Goal: Task Accomplishment & Management: Manage account settings

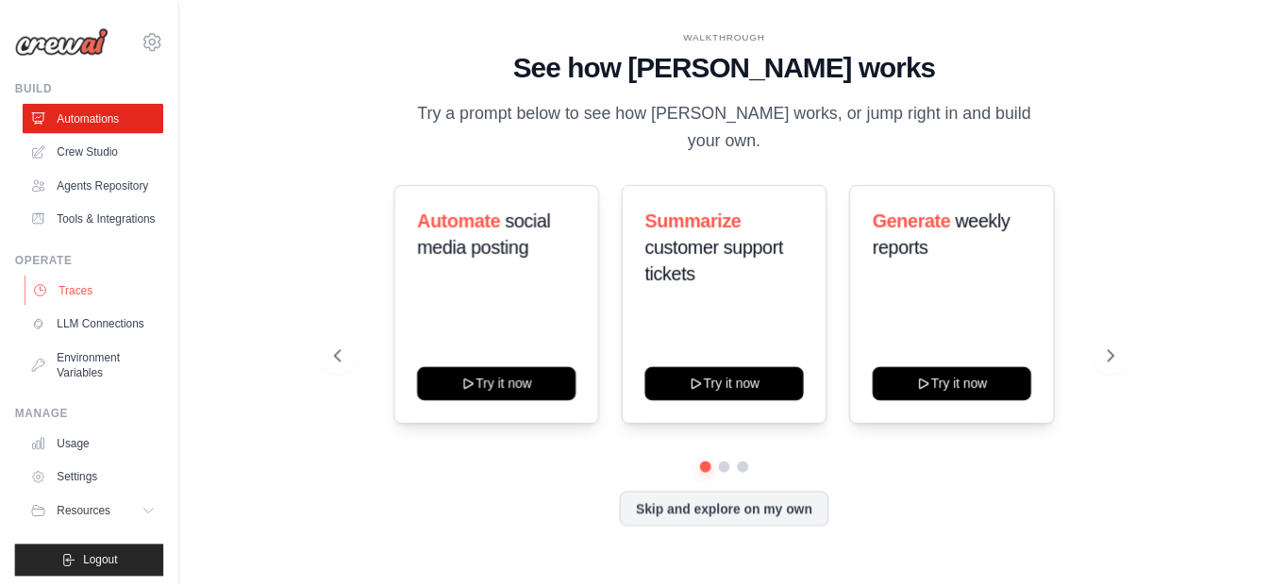
scroll to position [53, 0]
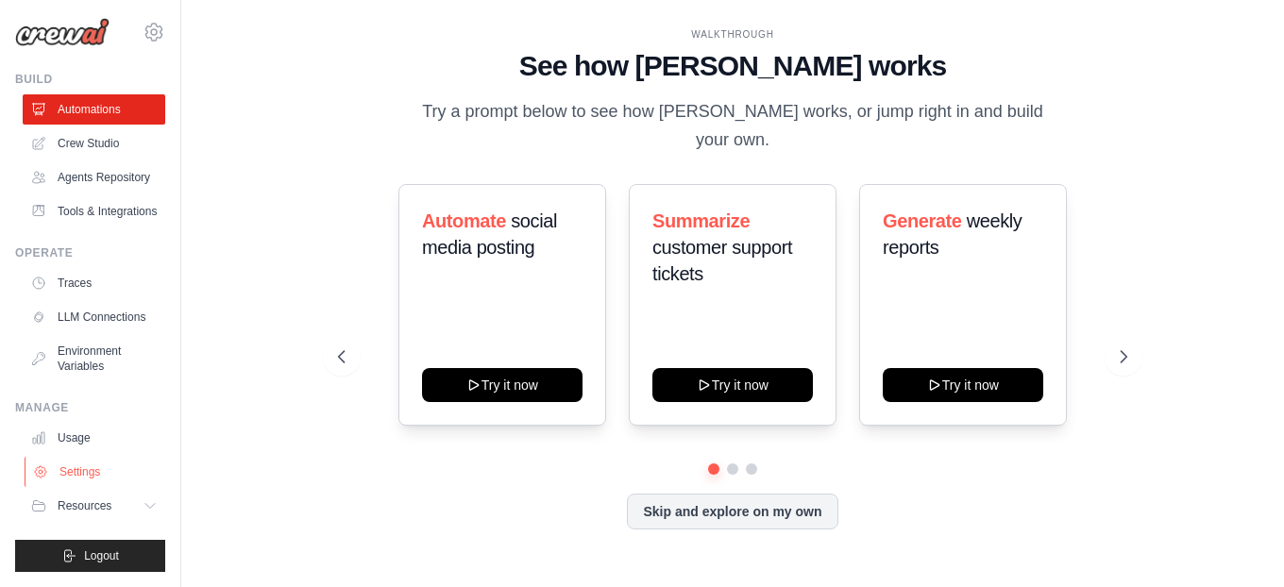
click at [99, 463] on link "Settings" at bounding box center [96, 472] width 143 height 30
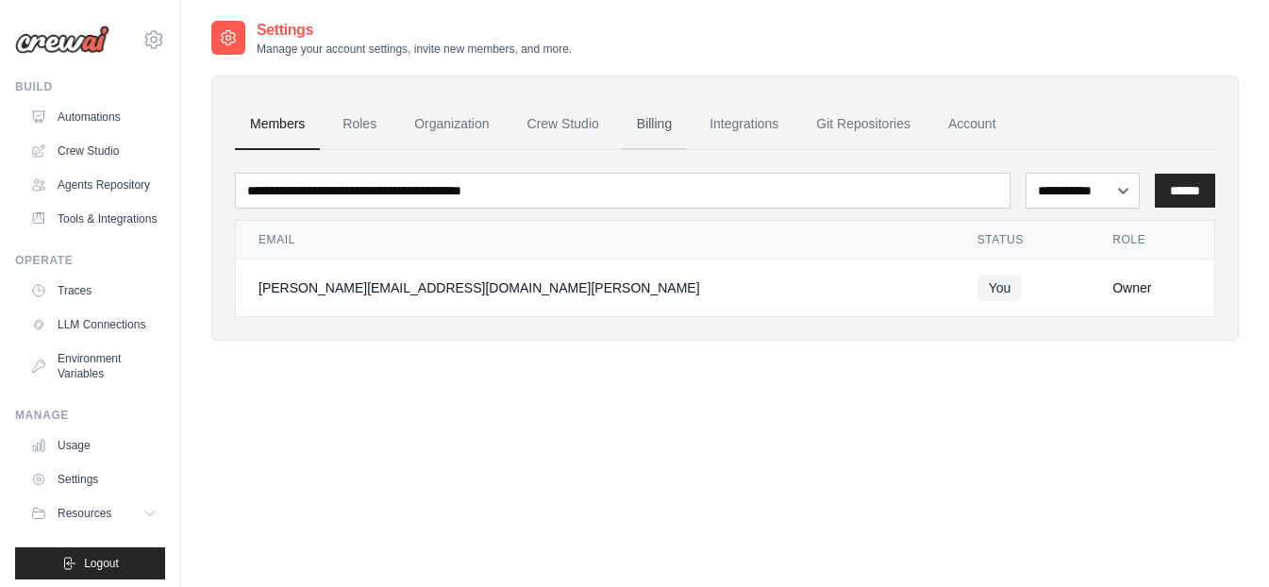
click at [669, 127] on link "Billing" at bounding box center [654, 124] width 65 height 51
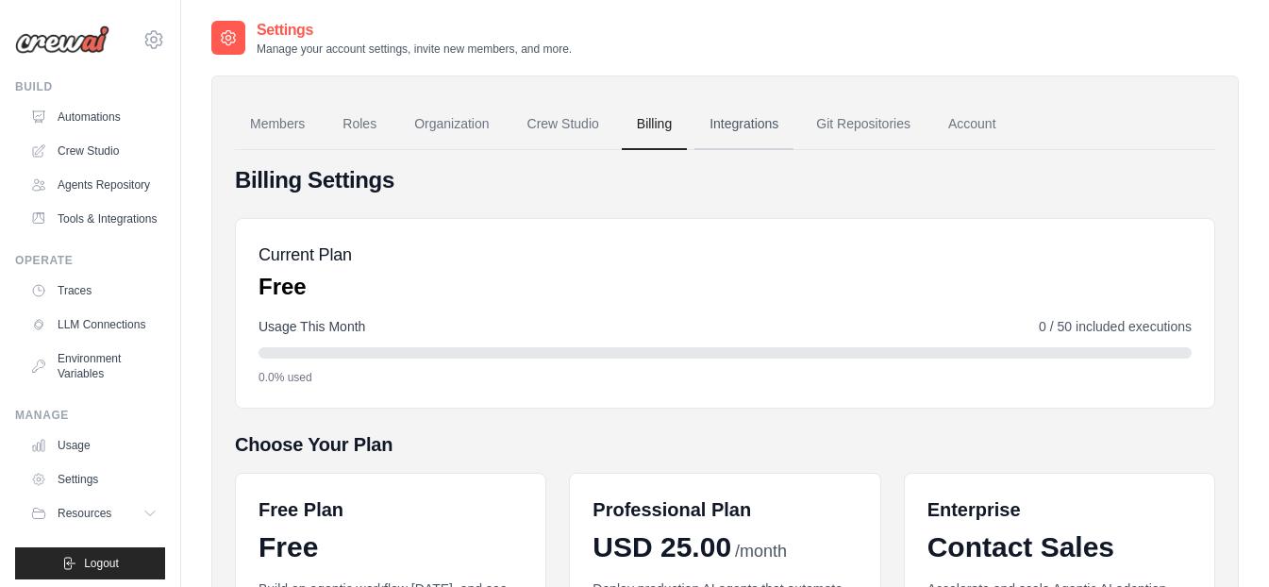
click at [746, 118] on link "Integrations" at bounding box center [744, 124] width 99 height 51
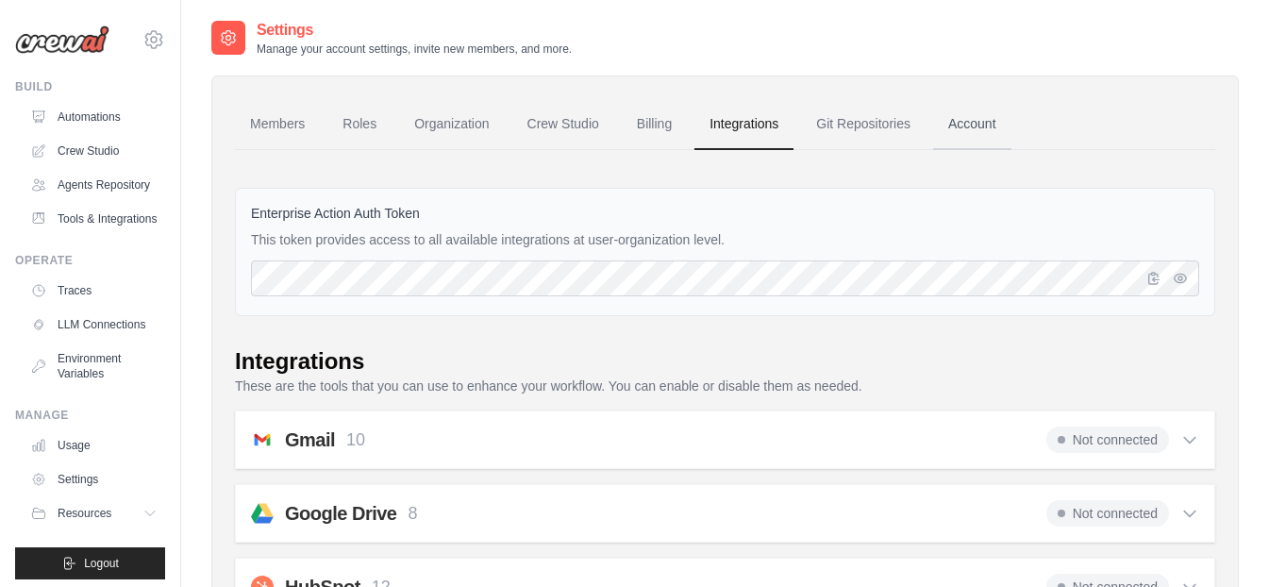
click at [980, 115] on link "Account" at bounding box center [972, 124] width 78 height 51
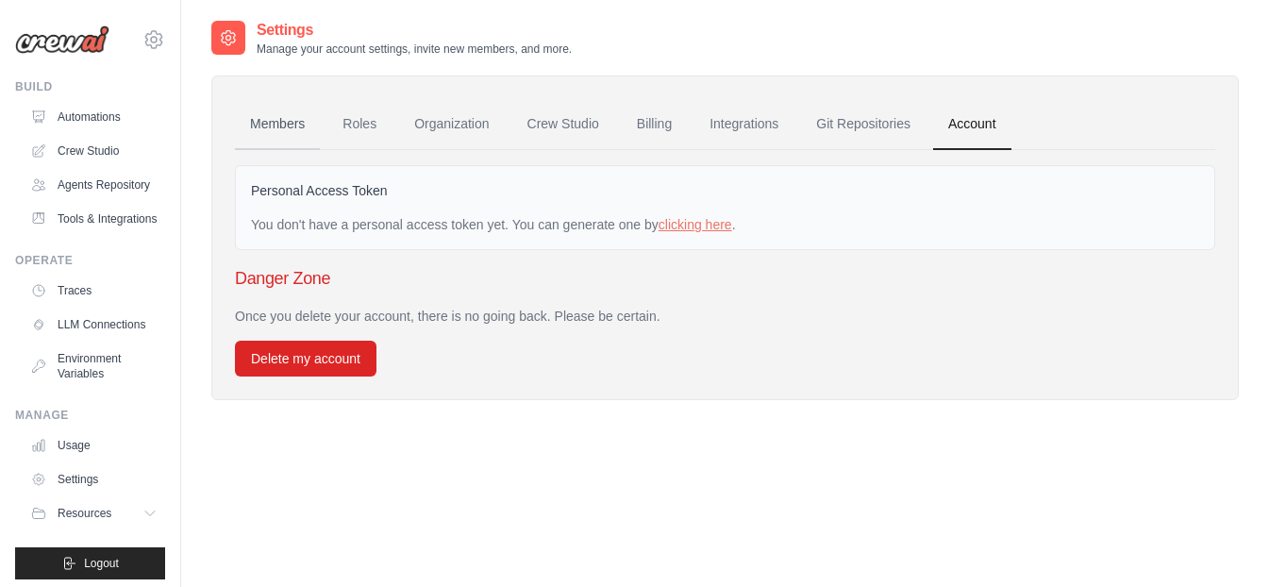
click at [274, 123] on link "Members" at bounding box center [277, 124] width 85 height 51
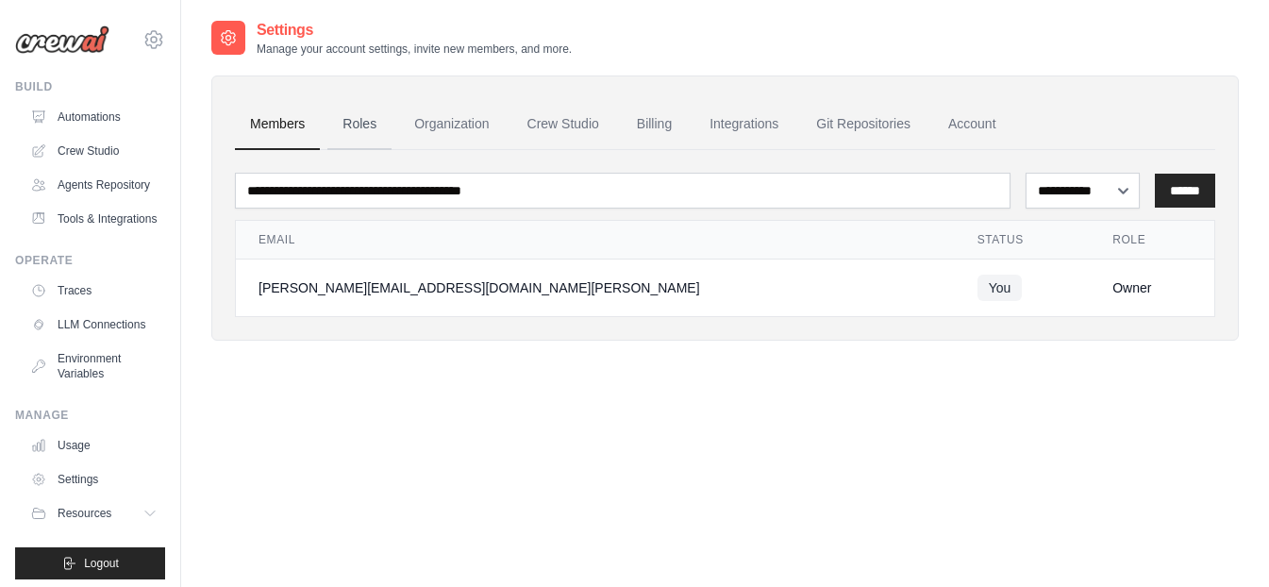
click at [364, 127] on link "Roles" at bounding box center [359, 124] width 64 height 51
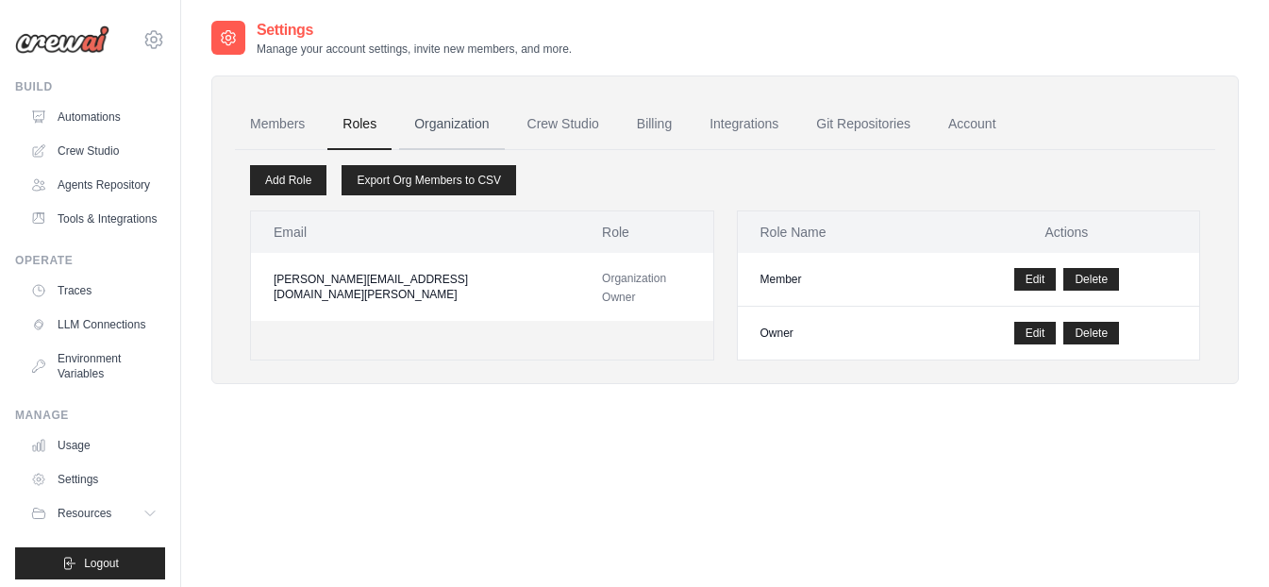
click at [461, 126] on link "Organization" at bounding box center [451, 124] width 105 height 51
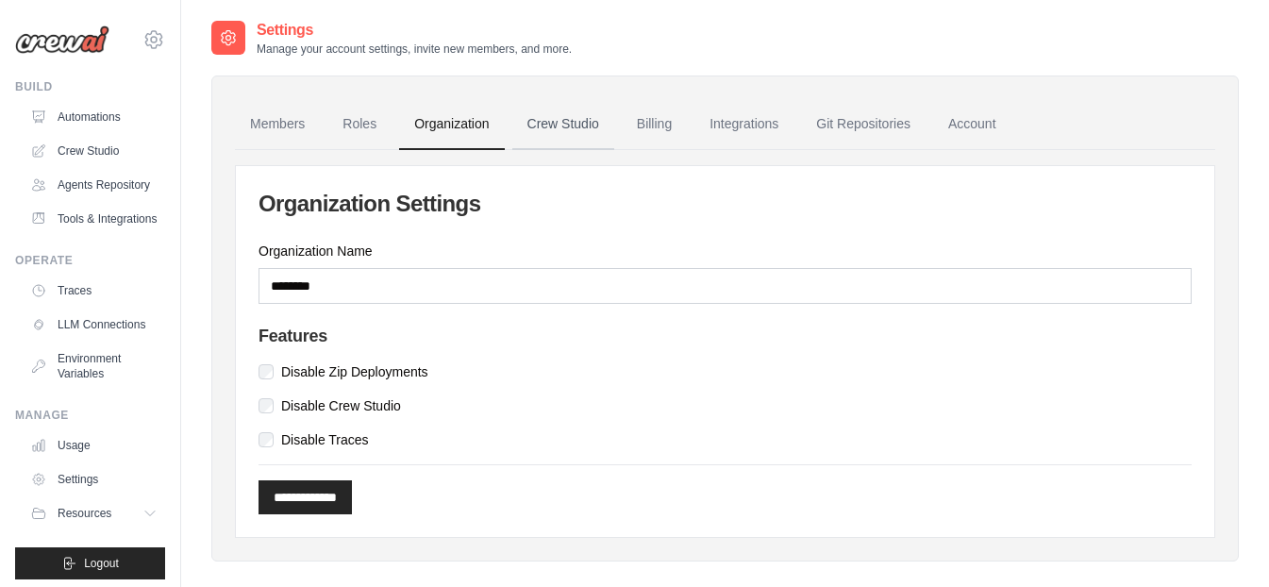
click at [554, 125] on link "Crew Studio" at bounding box center [563, 124] width 102 height 51
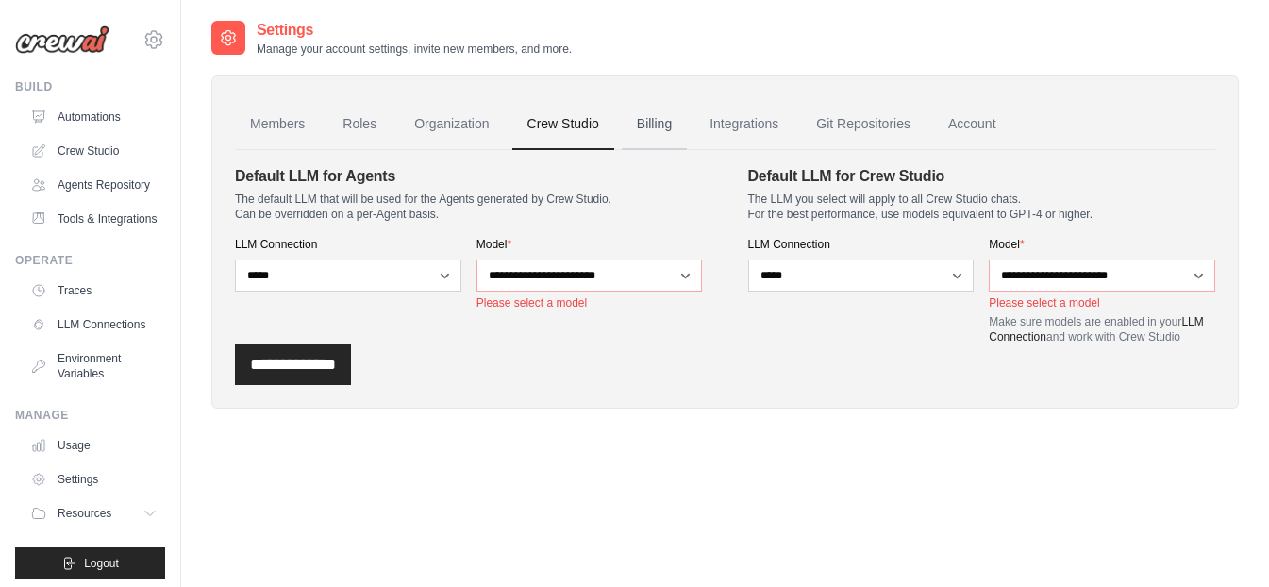
click at [661, 119] on link "Billing" at bounding box center [654, 124] width 65 height 51
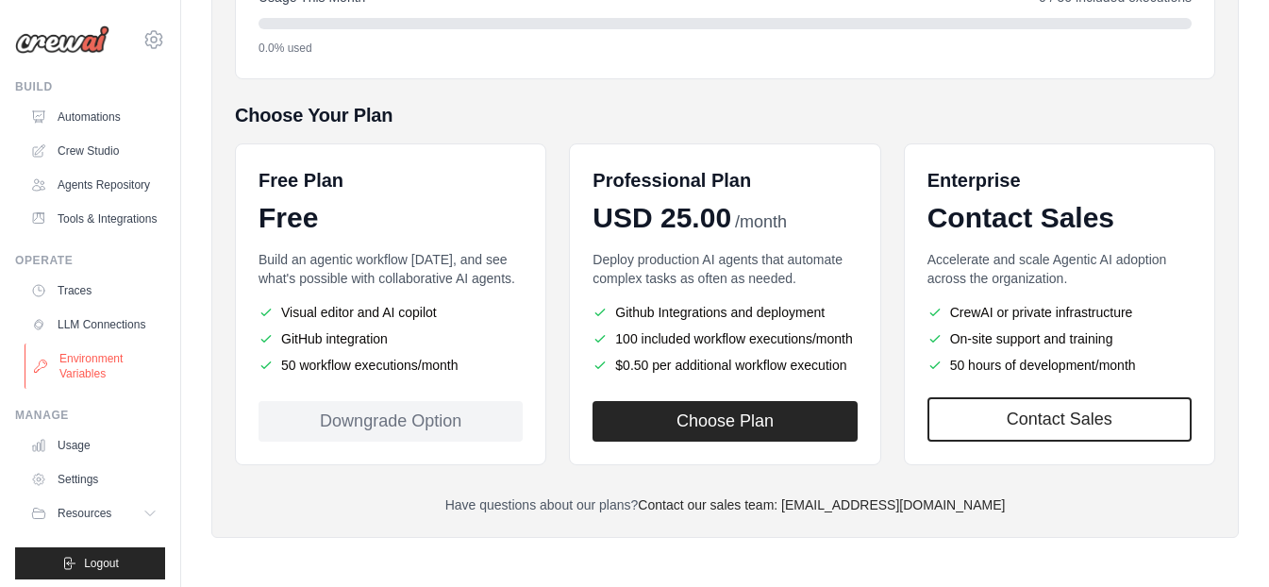
scroll to position [53, 0]
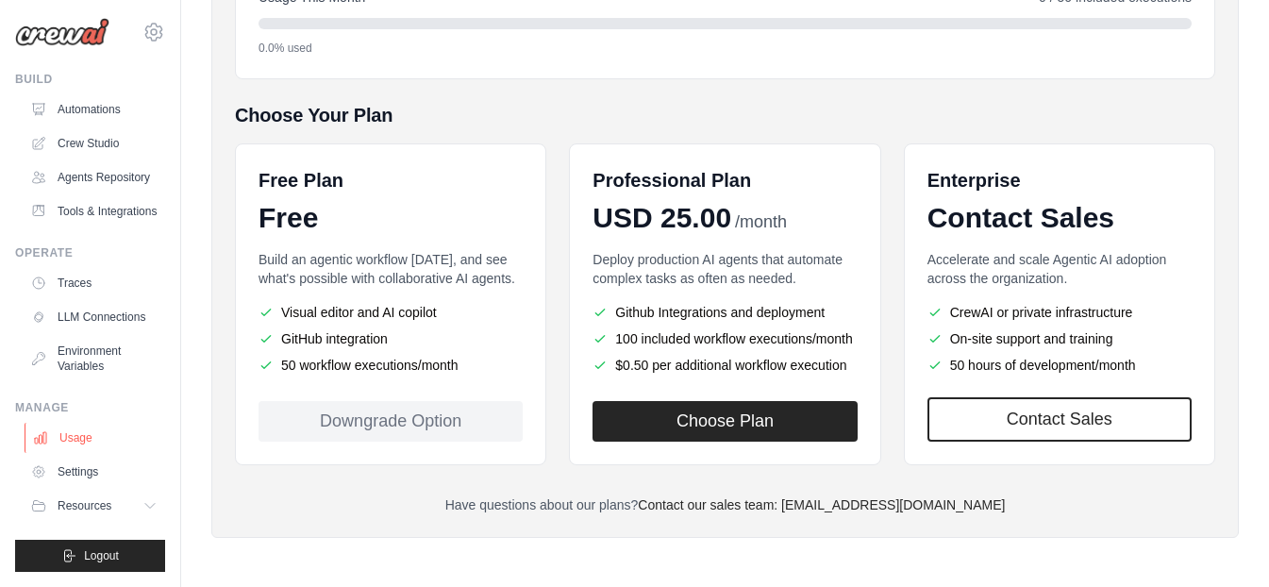
click at [94, 434] on link "Usage" at bounding box center [96, 438] width 143 height 30
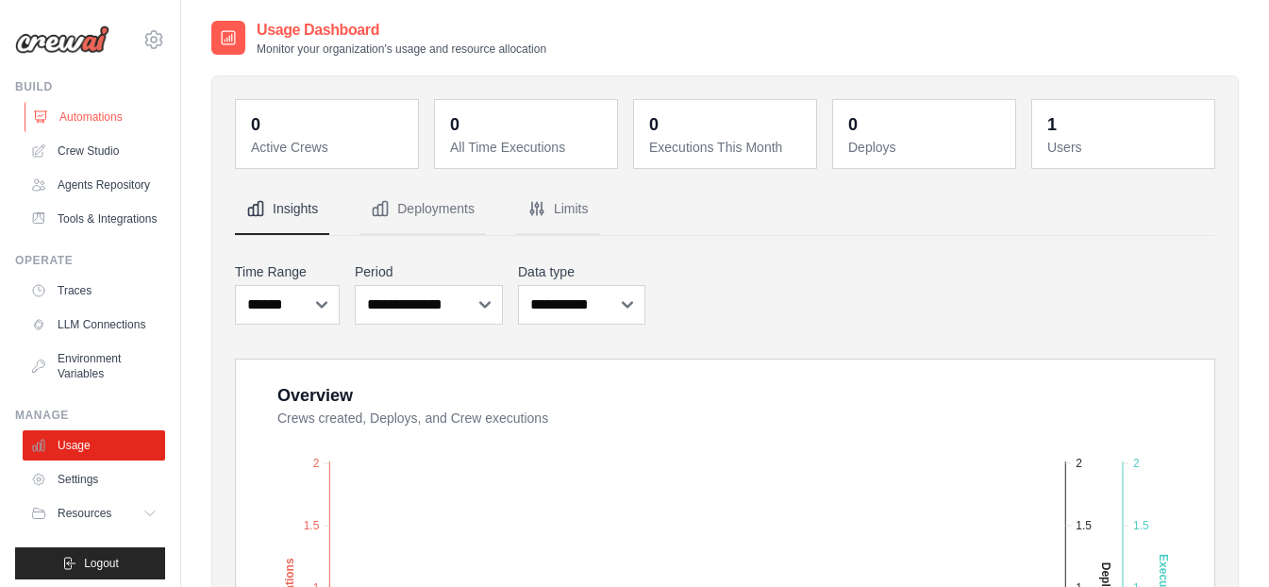
click at [88, 124] on link "Automations" at bounding box center [96, 117] width 143 height 30
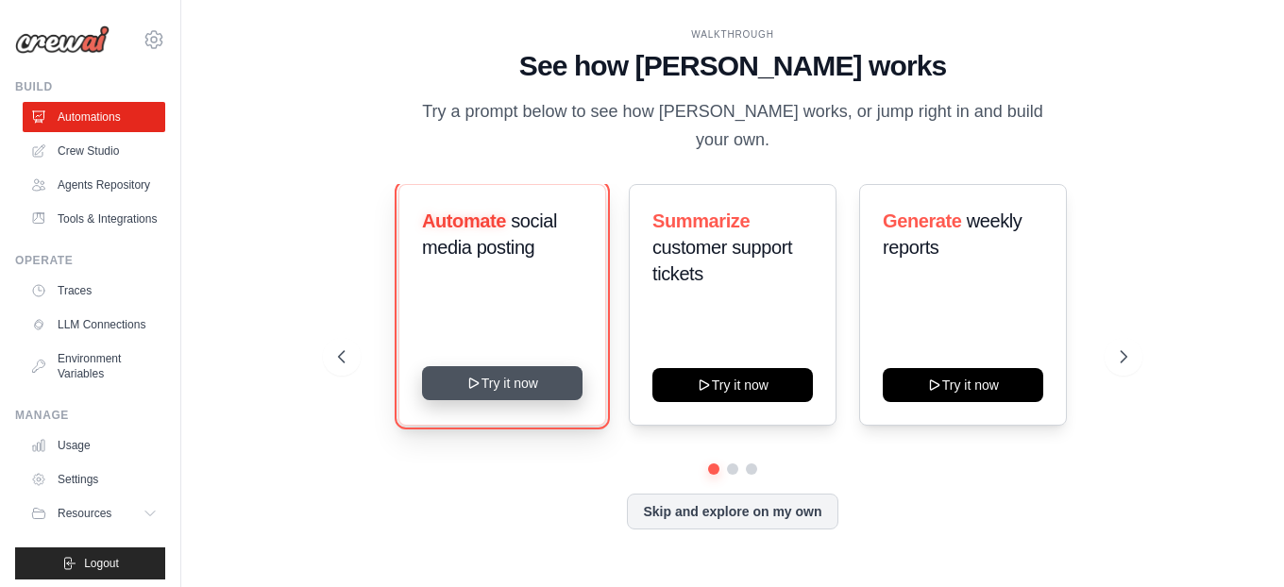
click at [509, 374] on button "Try it now" at bounding box center [502, 383] width 160 height 34
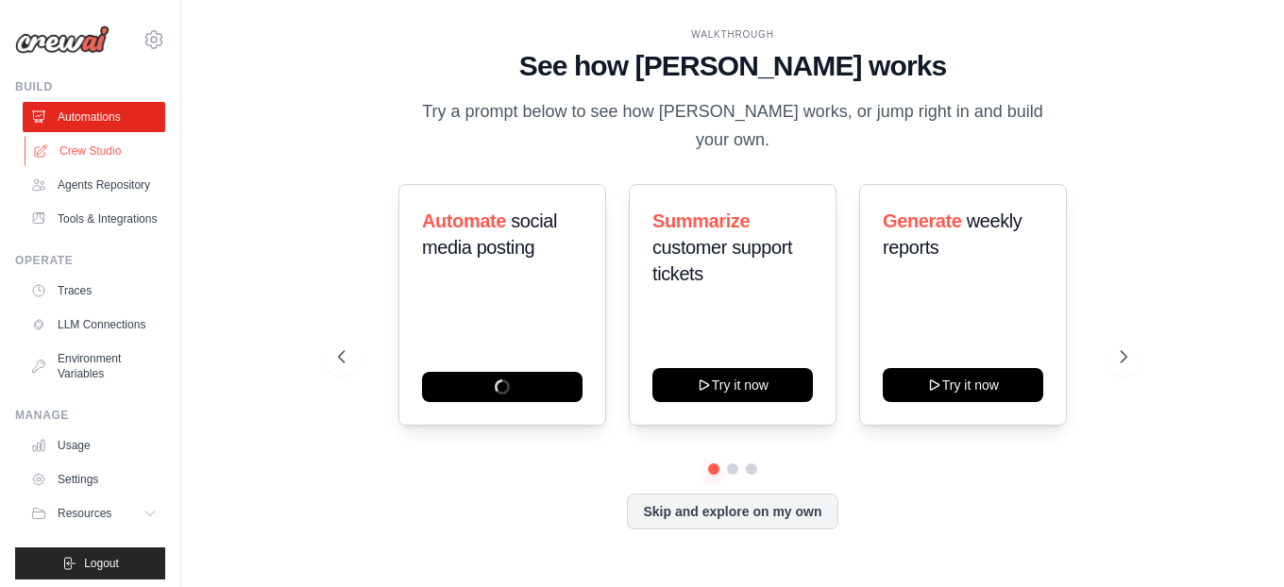
click at [93, 151] on link "Crew Studio" at bounding box center [96, 151] width 143 height 30
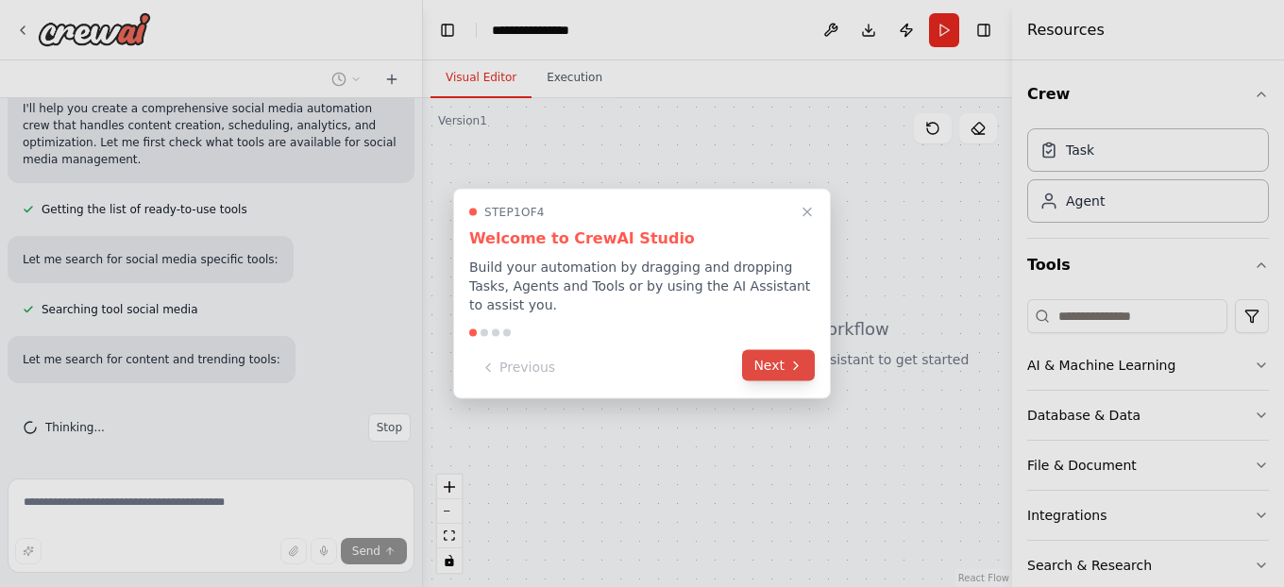
scroll to position [206, 0]
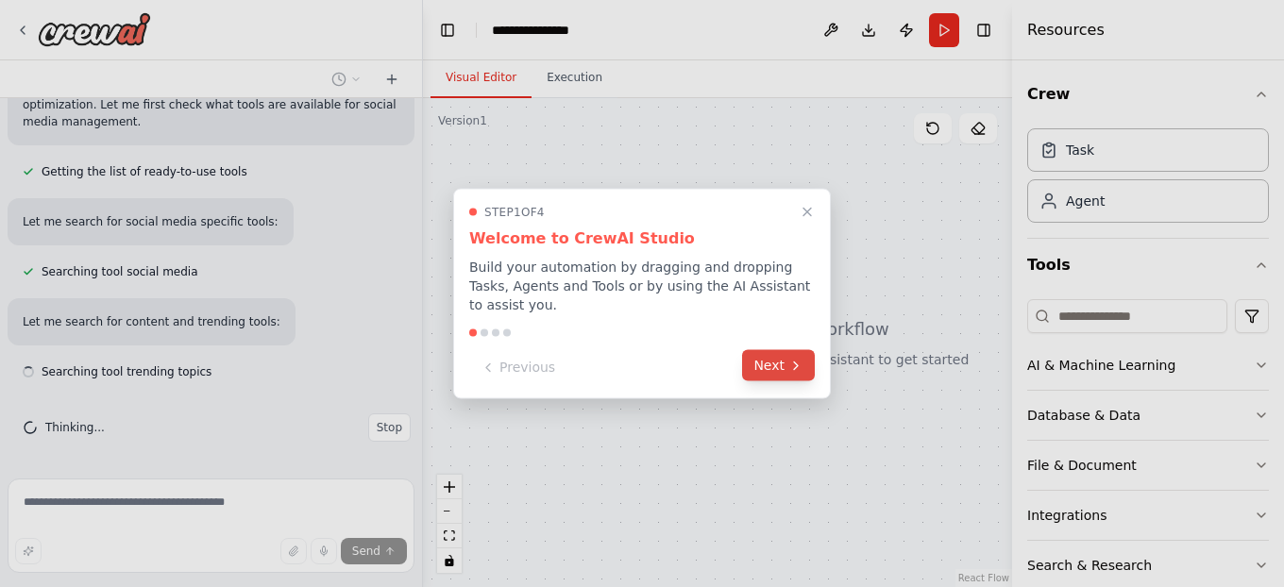
click at [791, 365] on icon at bounding box center [795, 365] width 15 height 15
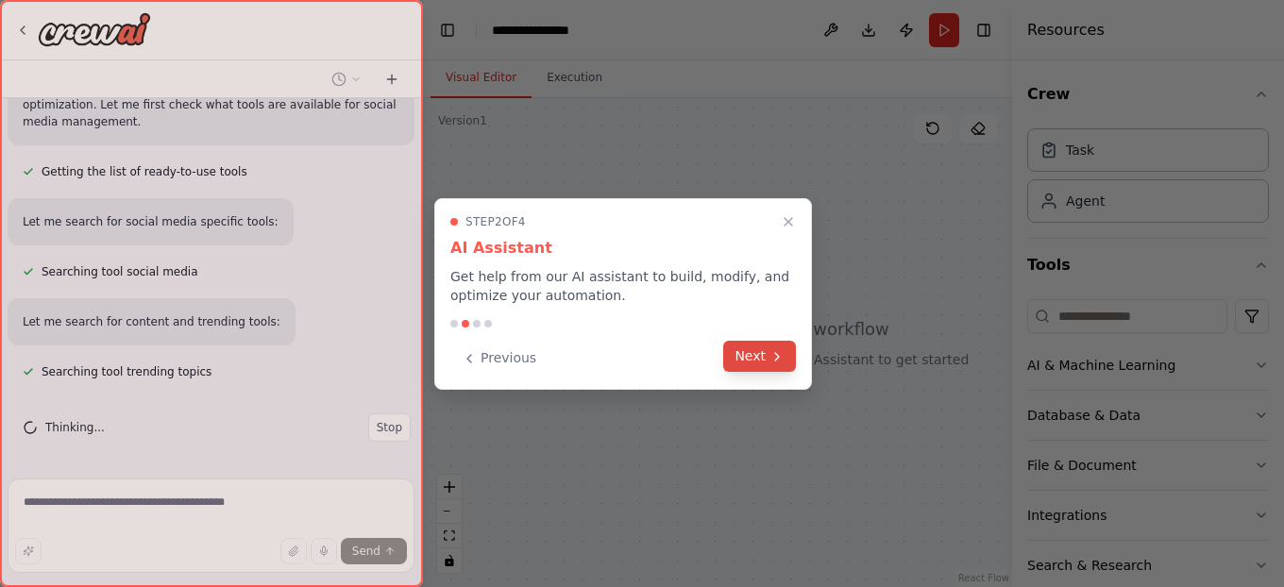
scroll to position [243, 0]
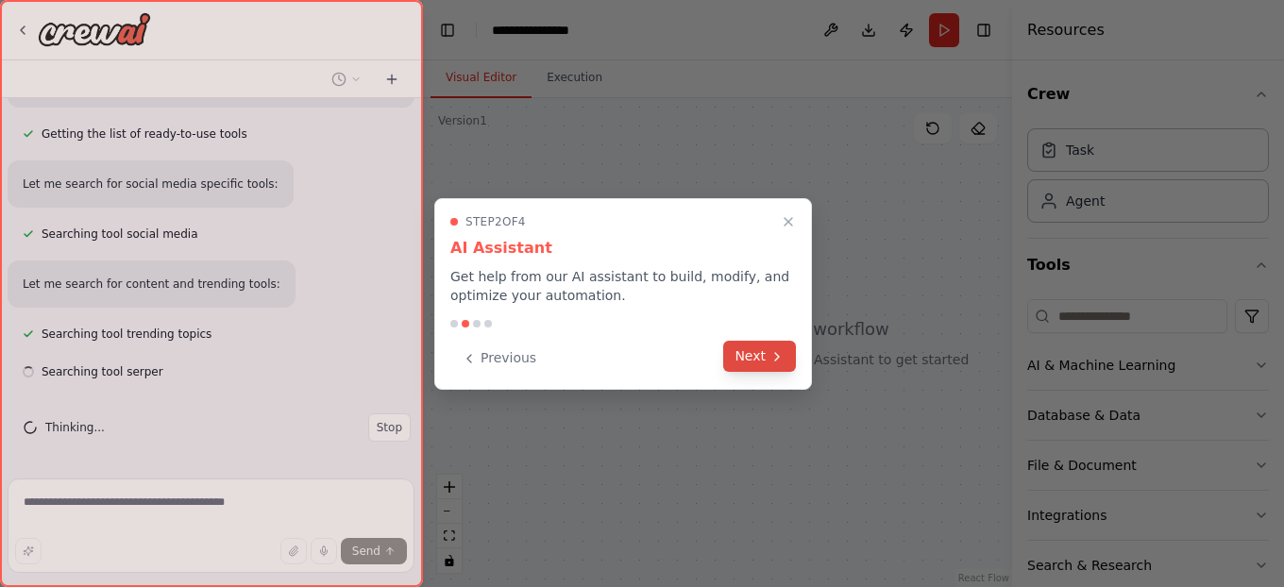
click at [779, 367] on button "Next" at bounding box center [759, 356] width 73 height 31
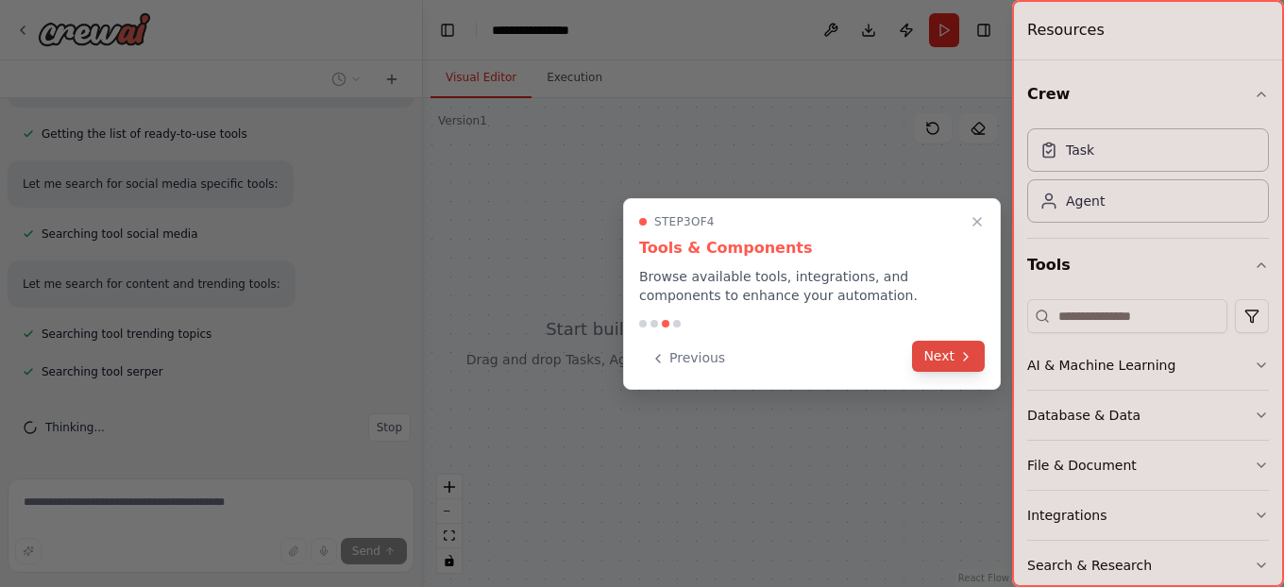
click at [963, 355] on icon at bounding box center [965, 356] width 15 height 15
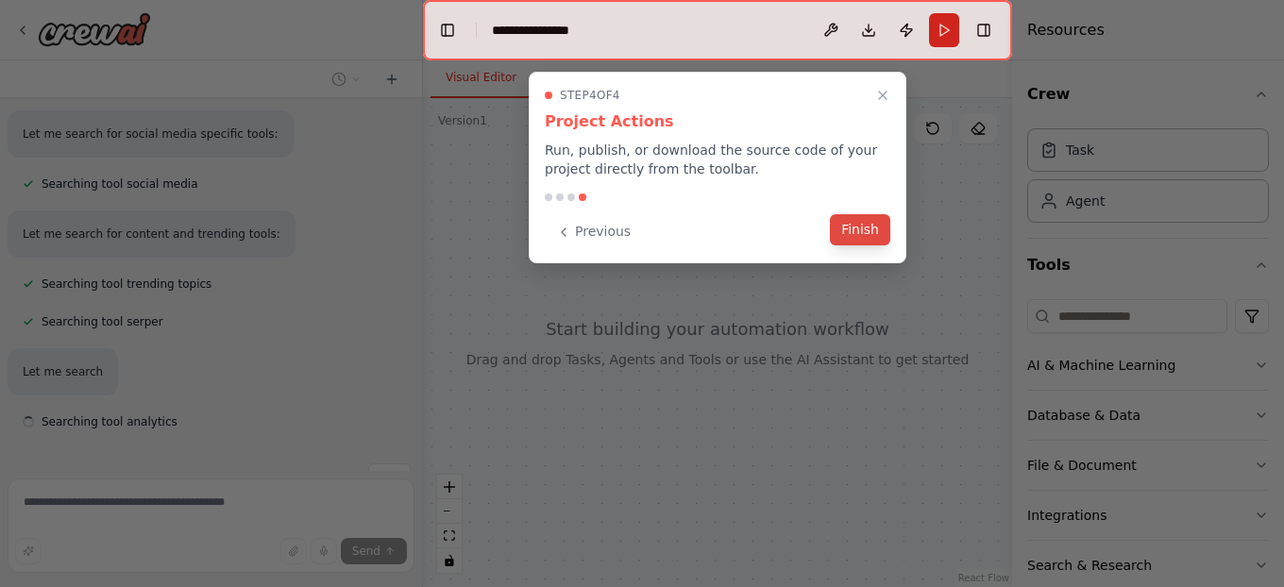
scroll to position [344, 0]
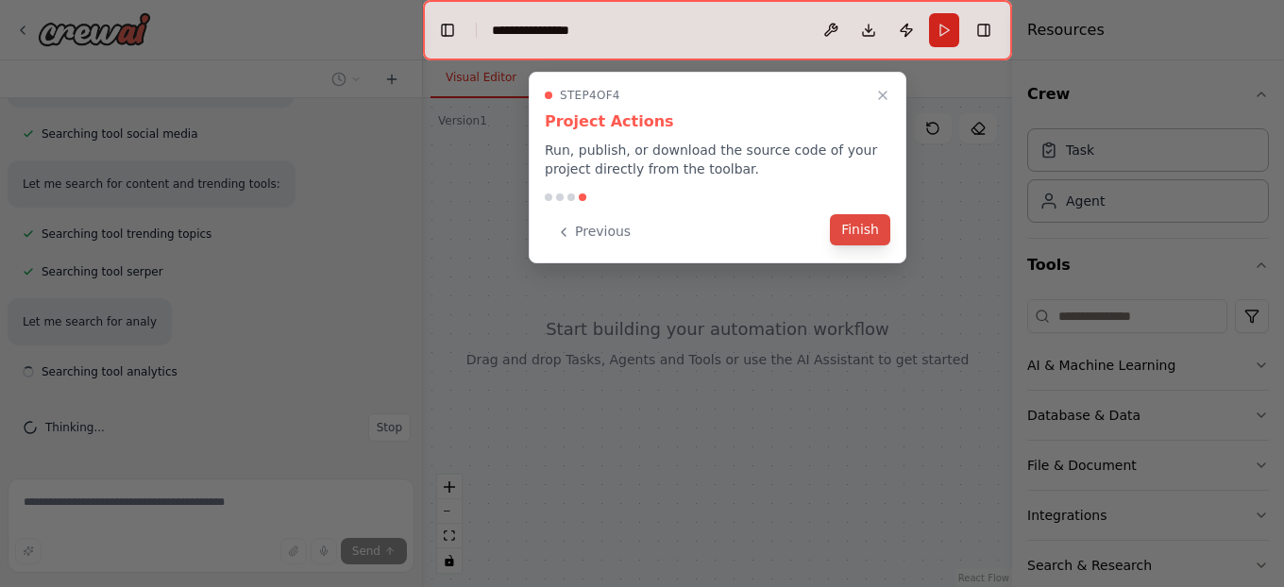
click at [863, 243] on button "Finish" at bounding box center [860, 229] width 60 height 31
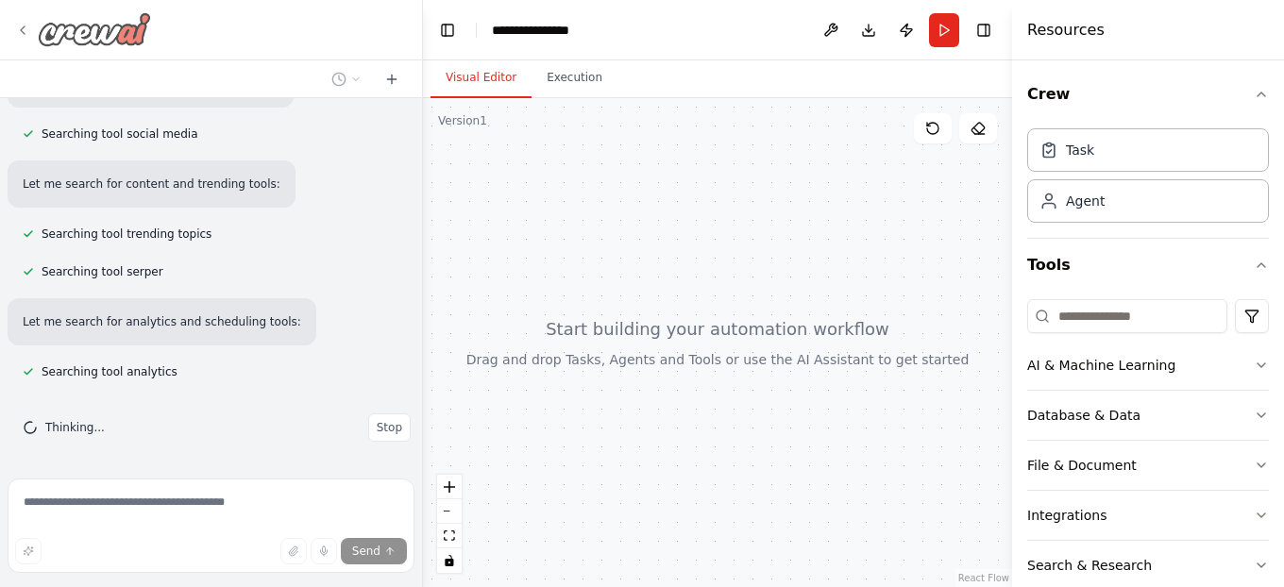
click at [25, 26] on icon at bounding box center [23, 30] width 4 height 8
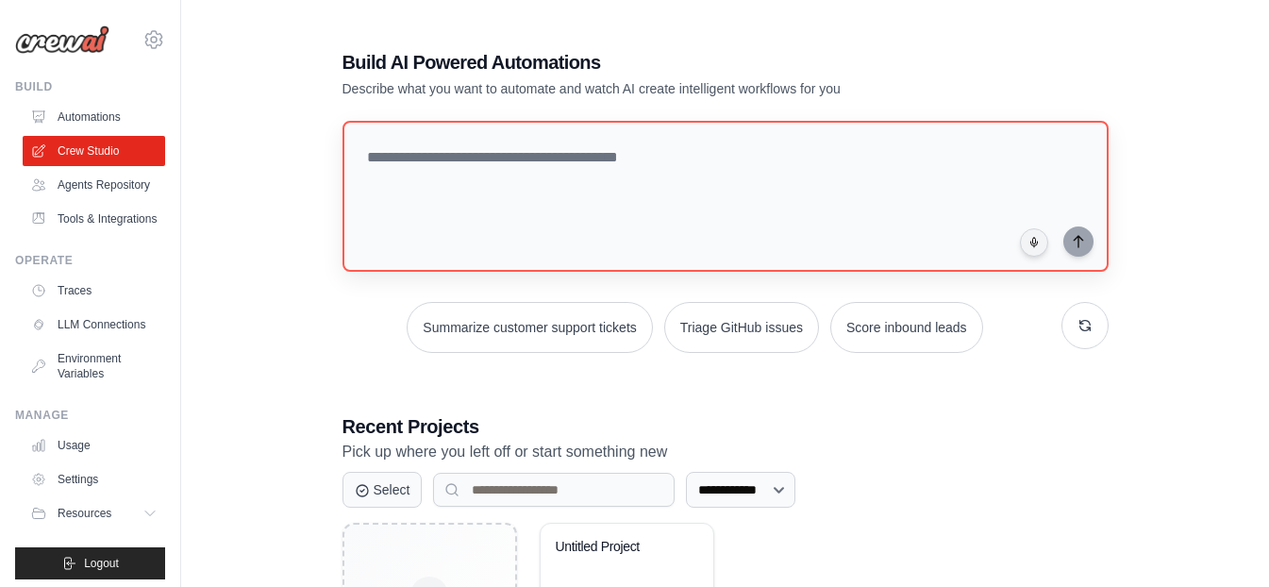
scroll to position [173, 0]
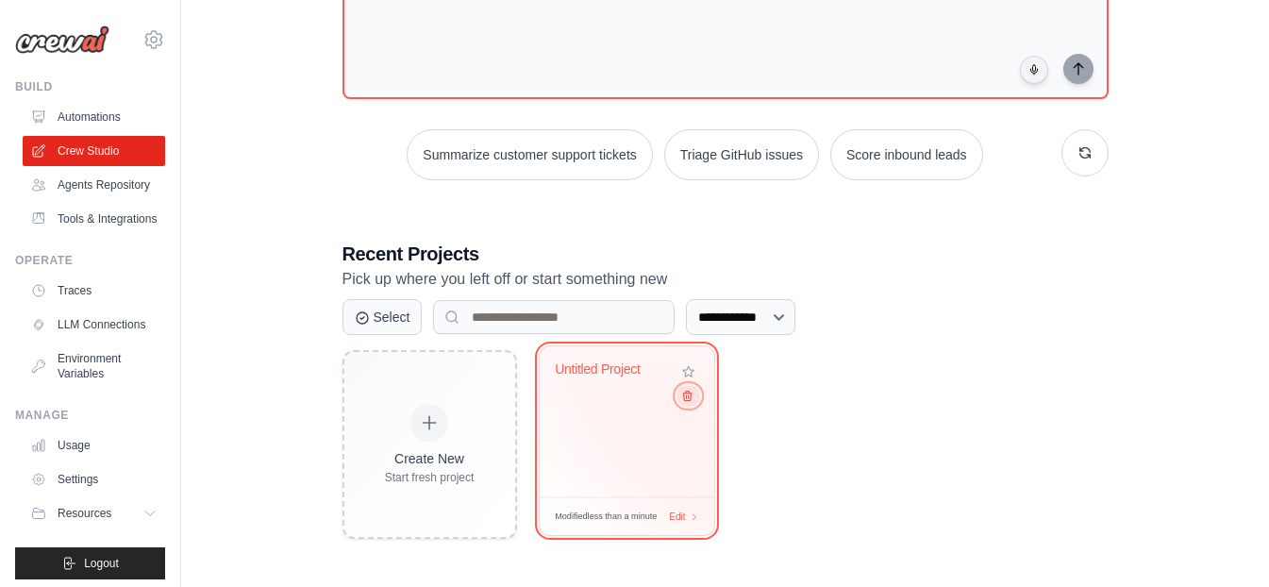
click at [689, 401] on icon at bounding box center [687, 396] width 8 height 9
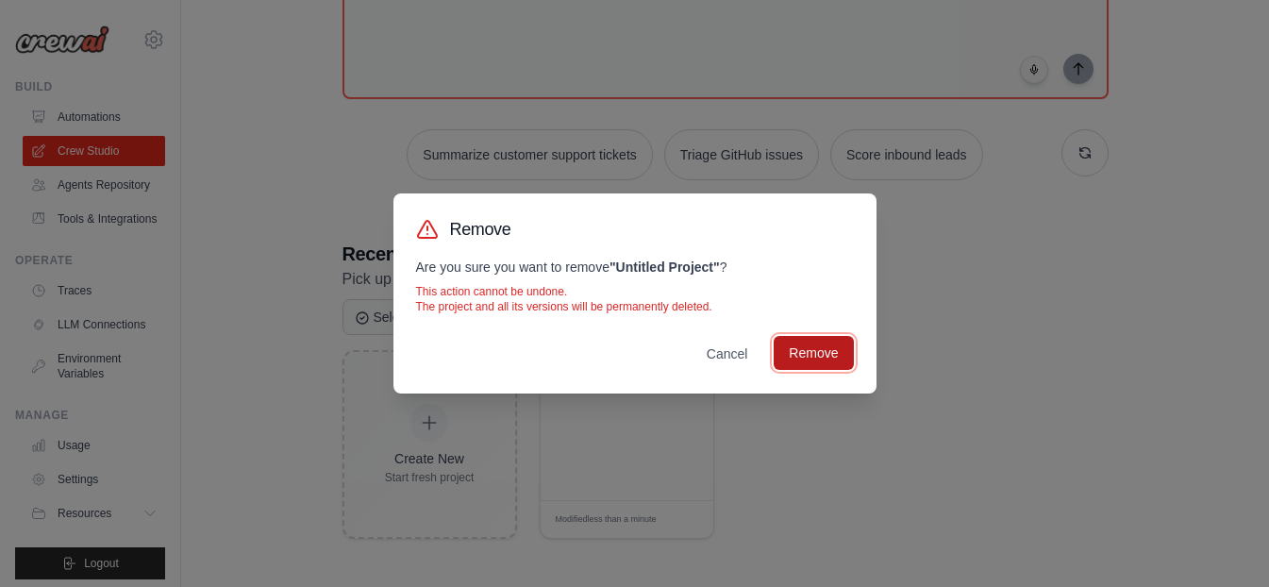
click at [826, 351] on button "Remove" at bounding box center [813, 353] width 79 height 34
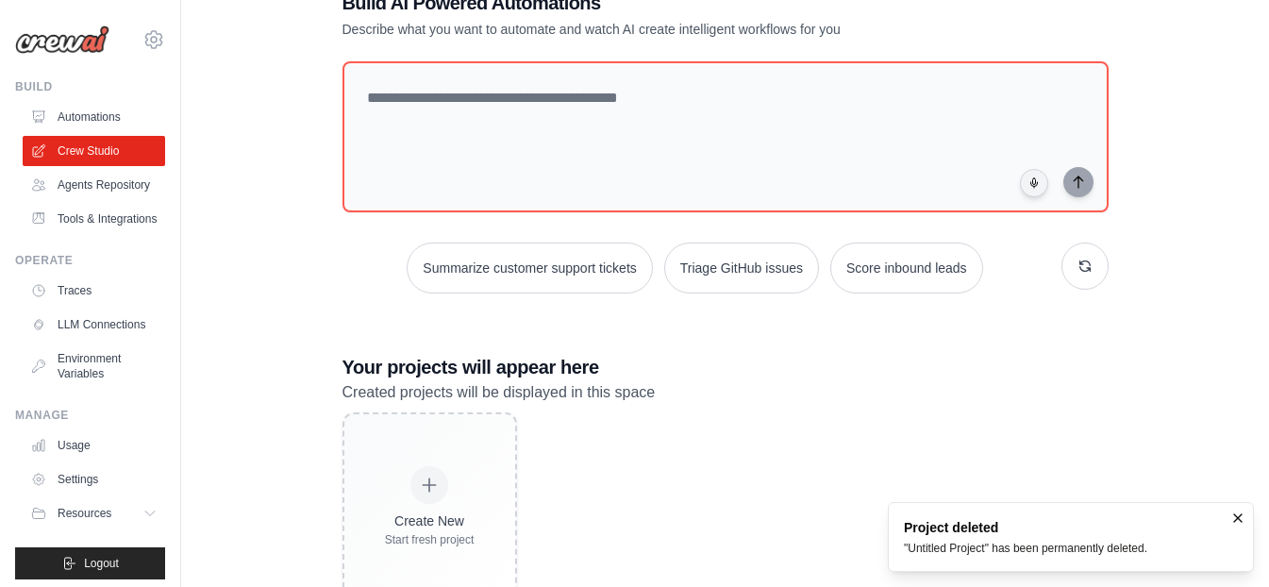
scroll to position [0, 0]
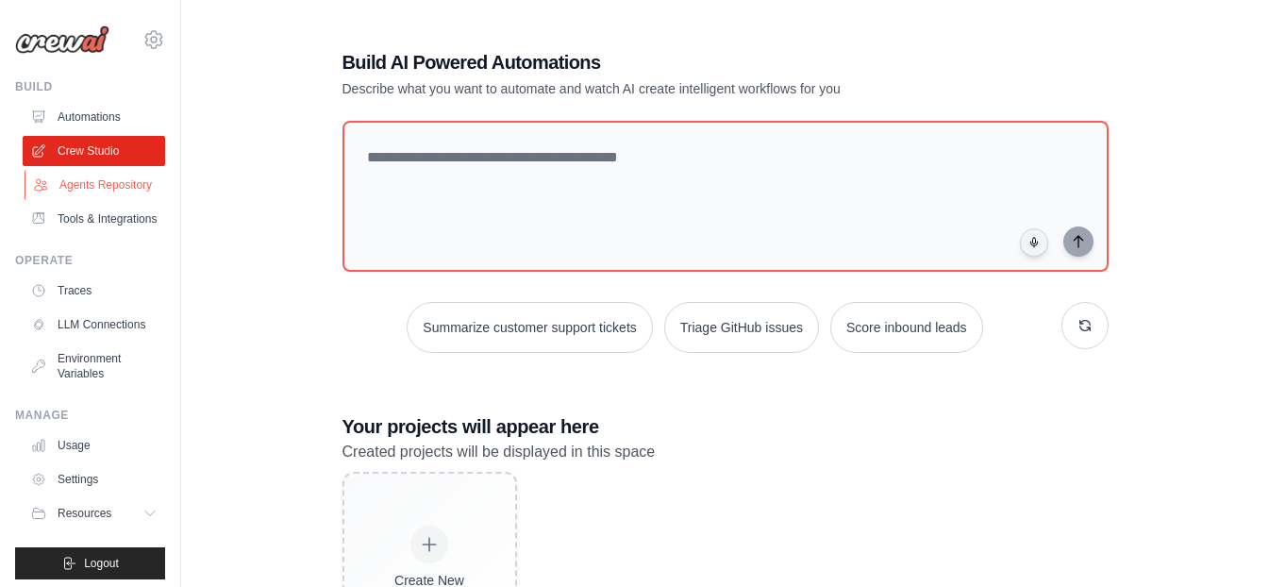
click at [92, 186] on link "Agents Repository" at bounding box center [96, 185] width 143 height 30
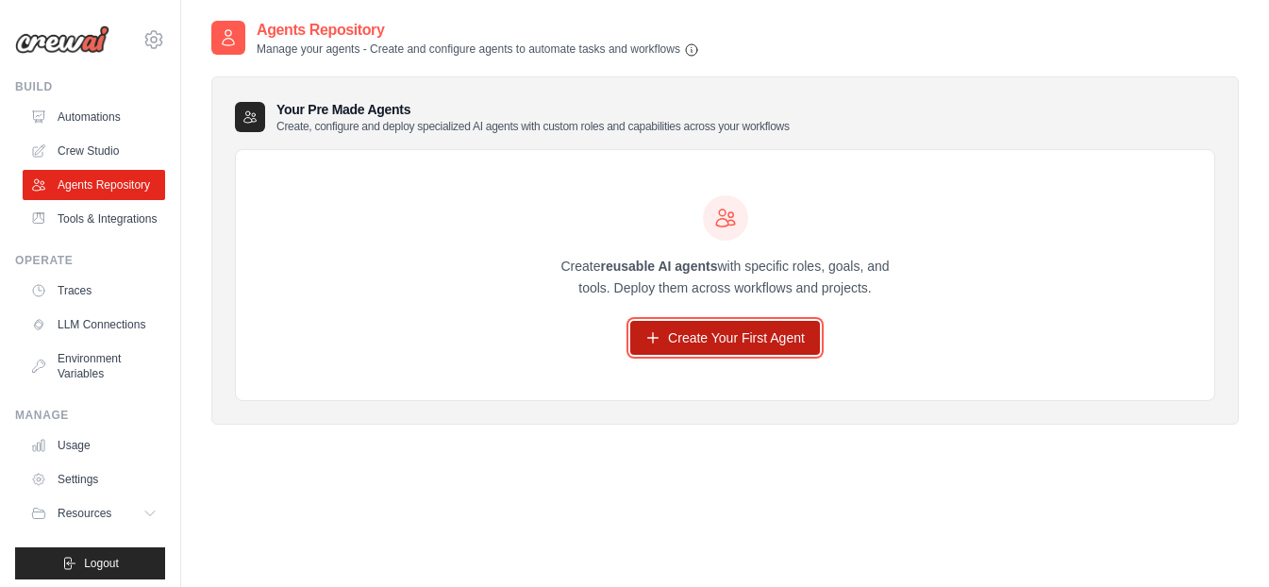
click at [744, 328] on link "Create Your First Agent" at bounding box center [725, 338] width 190 height 34
click at [713, 349] on link "Create Your First Agent" at bounding box center [725, 338] width 190 height 34
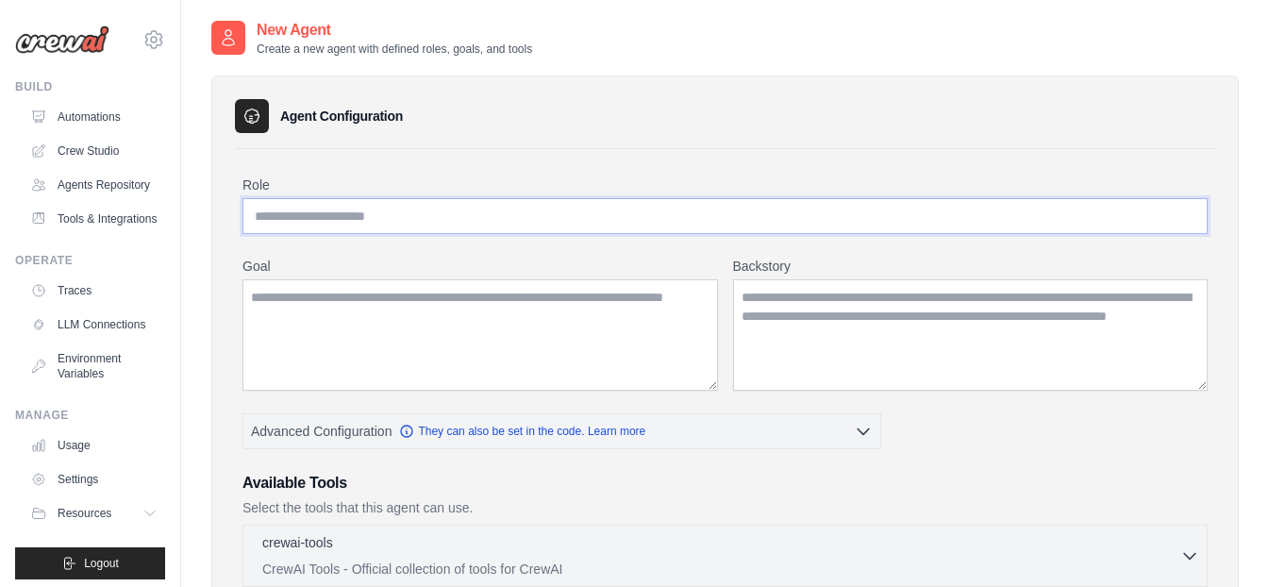
click at [533, 215] on input "Role" at bounding box center [725, 216] width 965 height 36
type input "**********"
click at [523, 309] on textarea "Goal" at bounding box center [481, 334] width 476 height 111
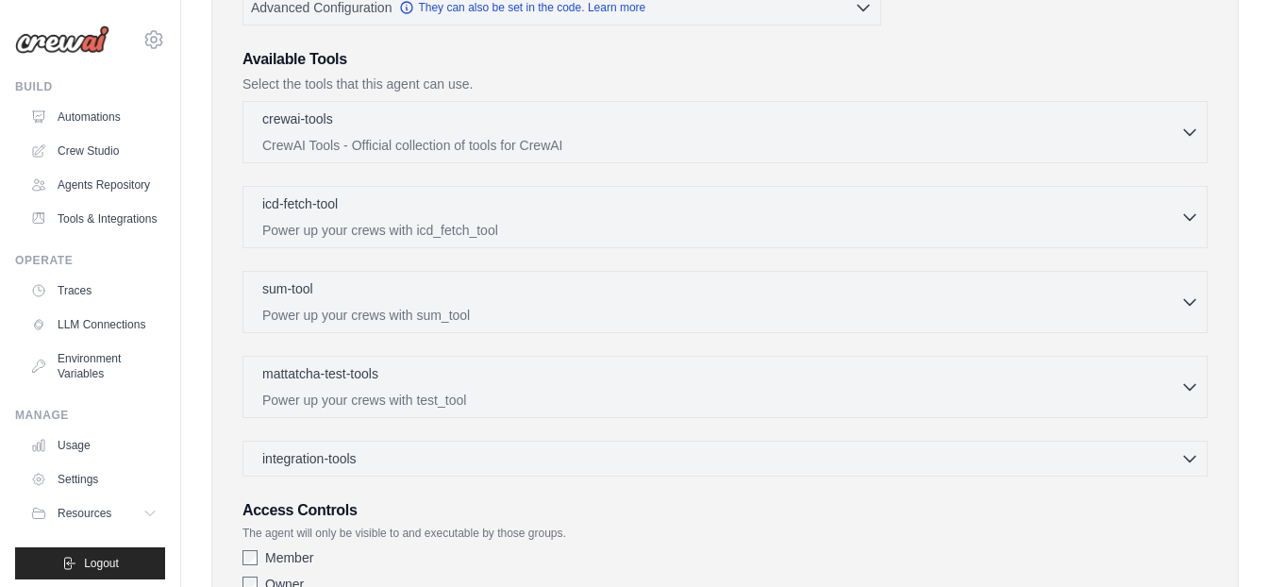
scroll to position [423, 0]
click at [628, 296] on div "sum-tool 0 selected" at bounding box center [721, 290] width 918 height 23
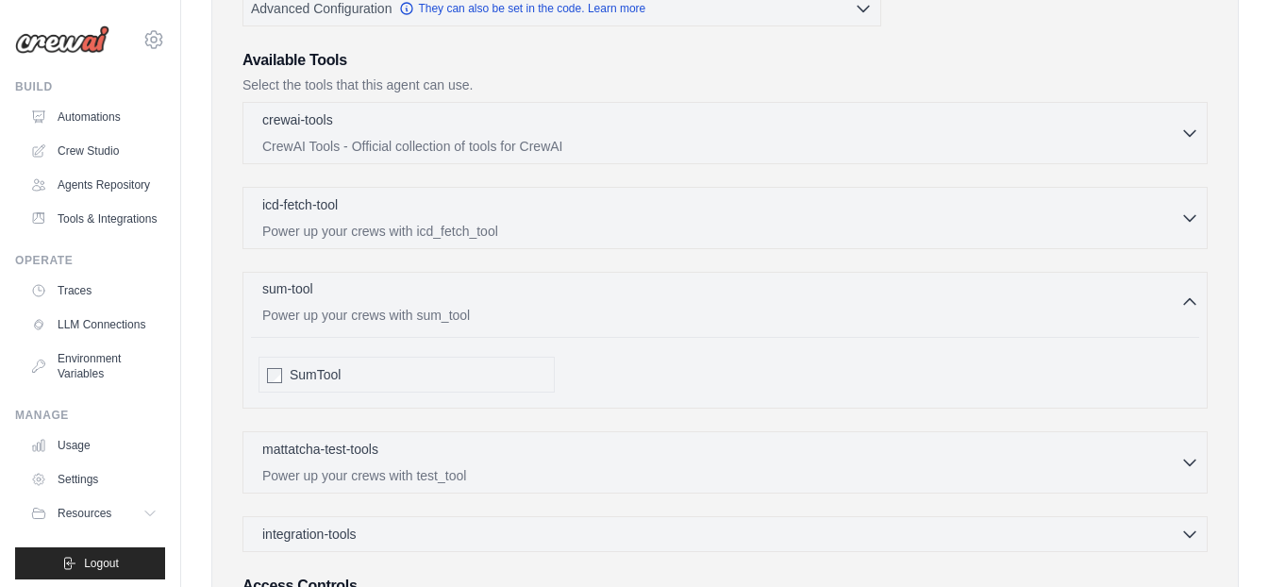
click at [683, 310] on p "Power up your crews with sum_tool" at bounding box center [721, 315] width 918 height 19
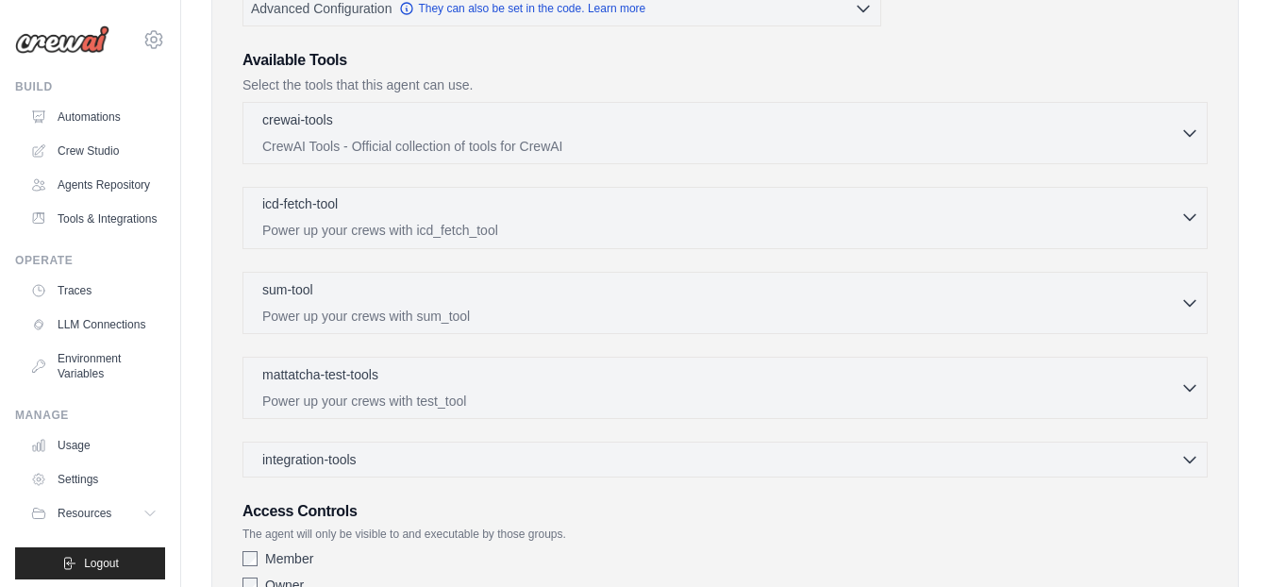
click at [699, 225] on p "Power up your crews with icd_fetch_tool" at bounding box center [721, 230] width 918 height 19
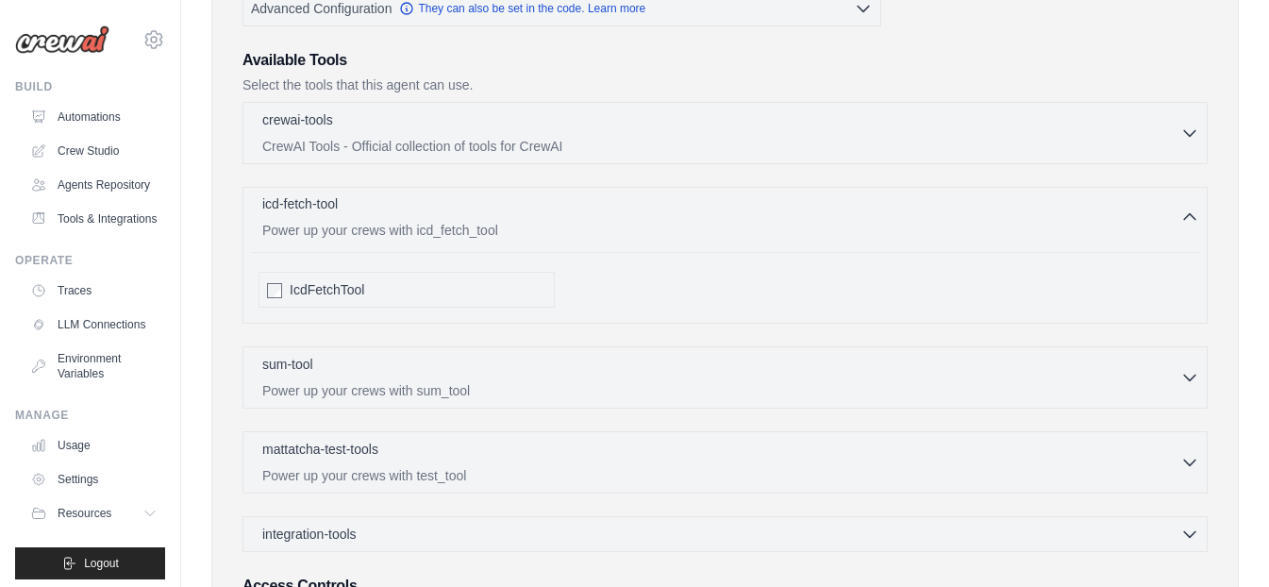
click at [699, 225] on p "Power up your crews with icd_fetch_tool" at bounding box center [721, 230] width 918 height 19
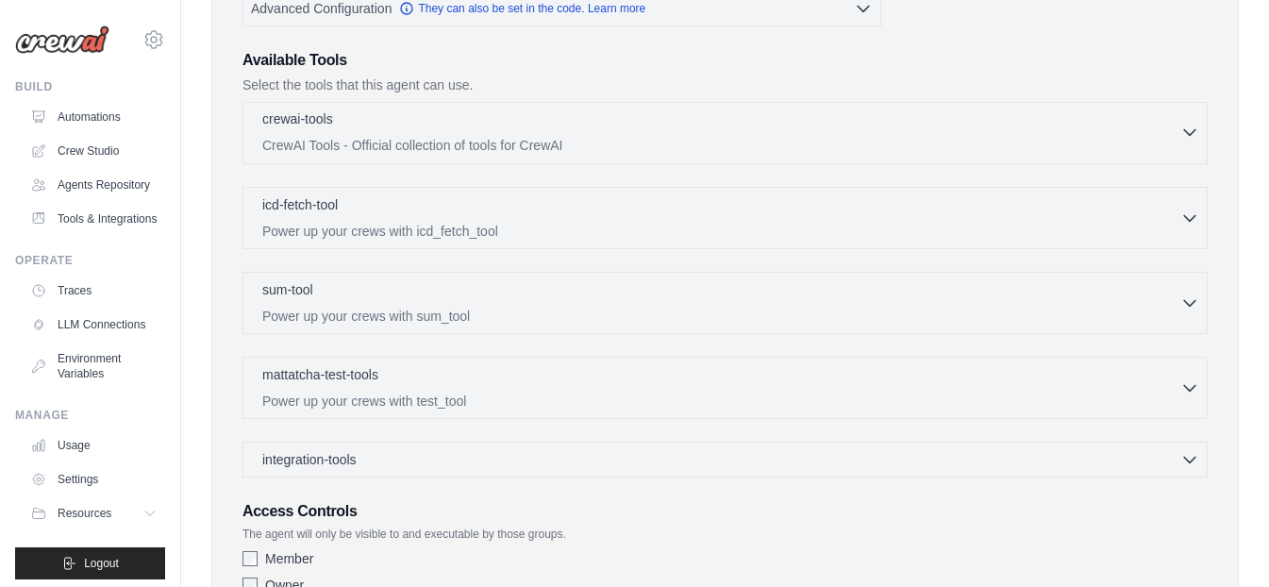
click at [701, 145] on p "CrewAI Tools - Official collection of tools for CrewAI" at bounding box center [721, 145] width 918 height 19
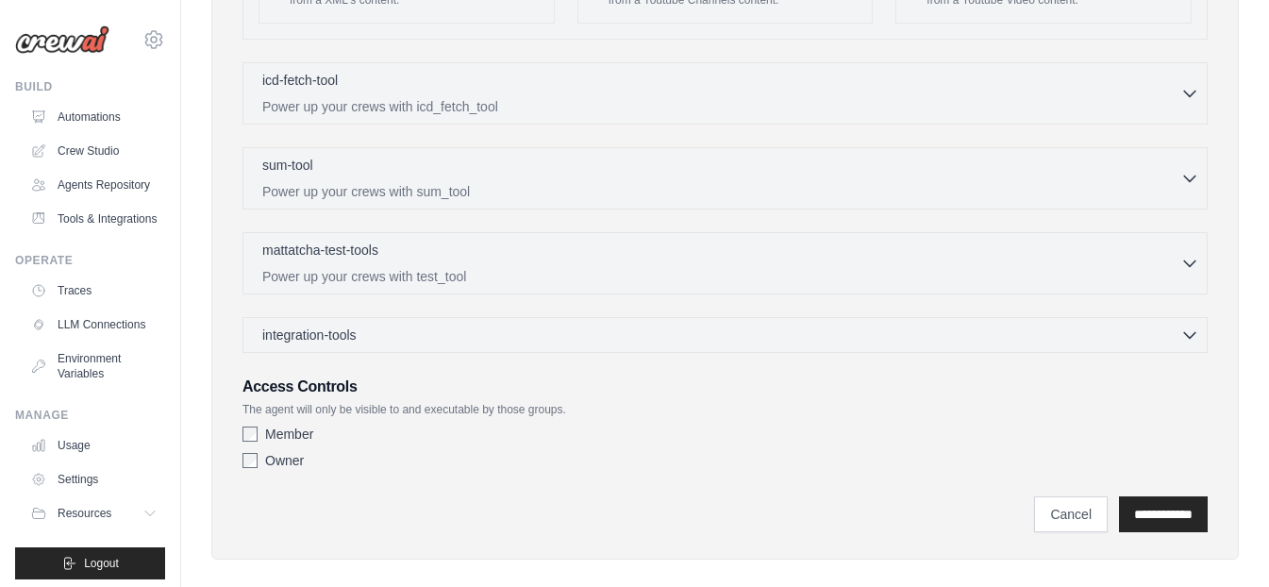
scroll to position [3796, 0]
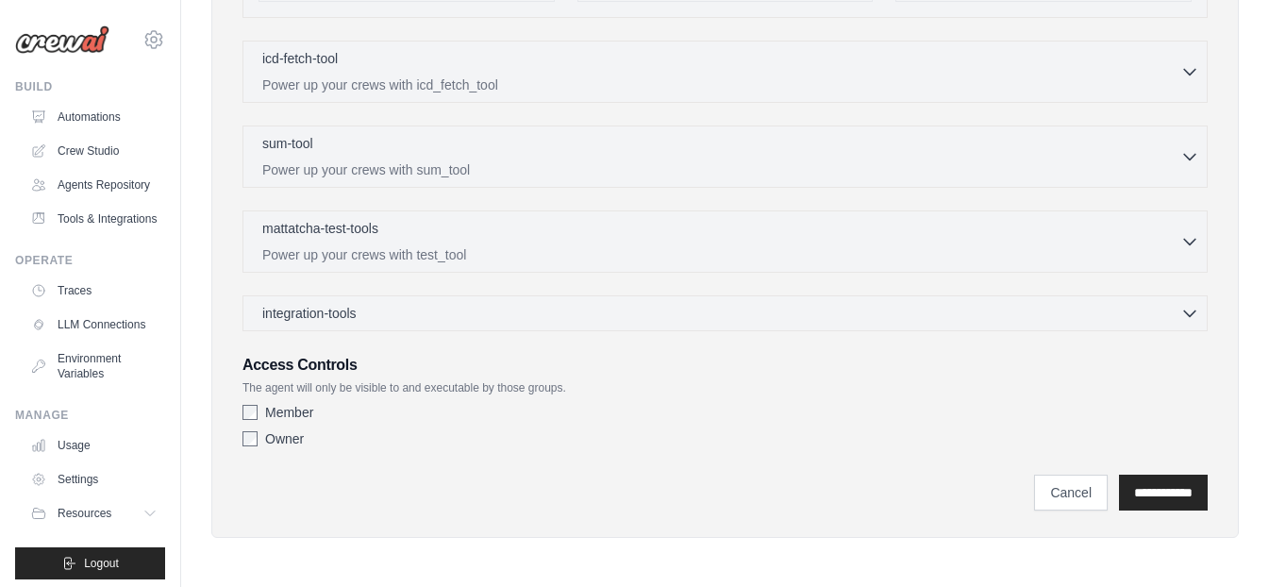
click at [44, 40] on img at bounding box center [62, 39] width 94 height 28
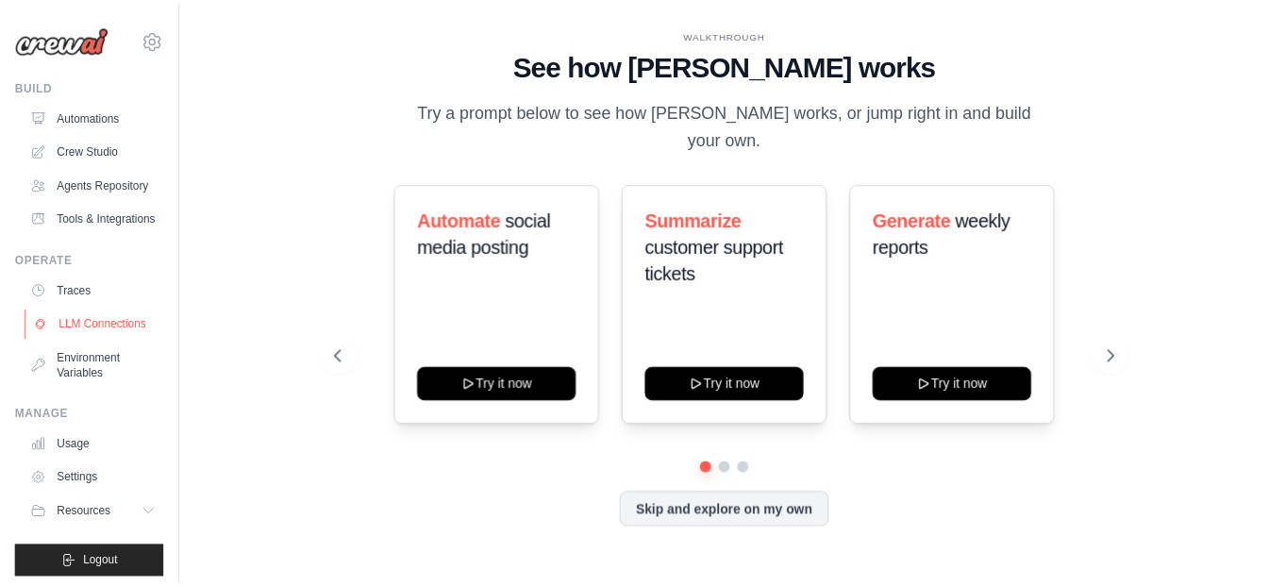
scroll to position [53, 0]
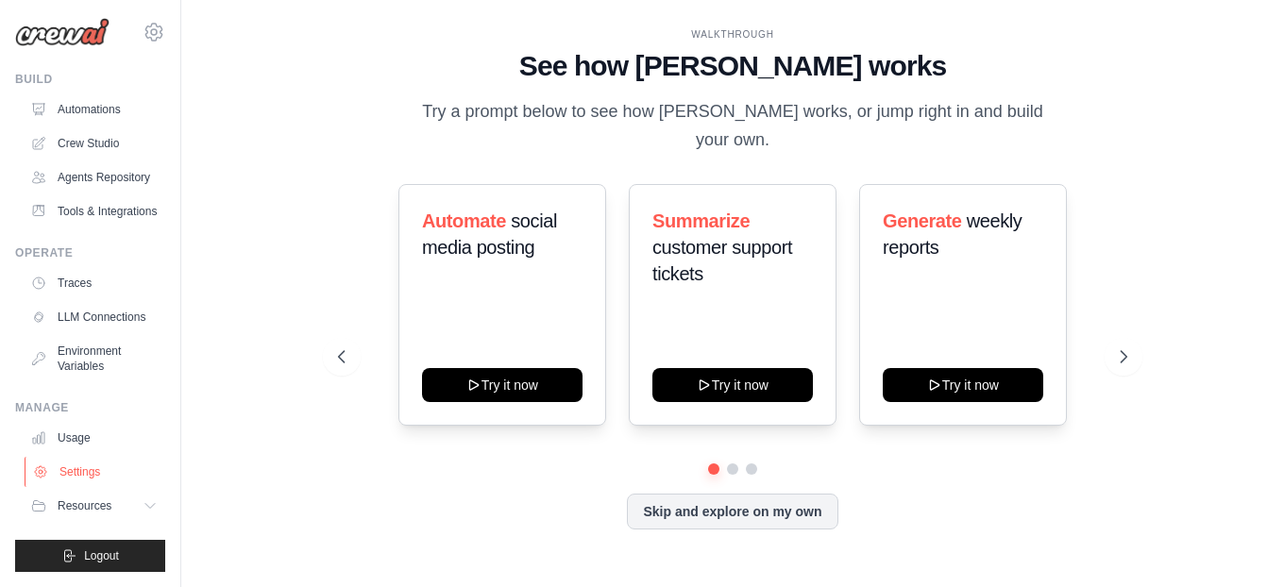
click at [81, 476] on link "Settings" at bounding box center [96, 472] width 143 height 30
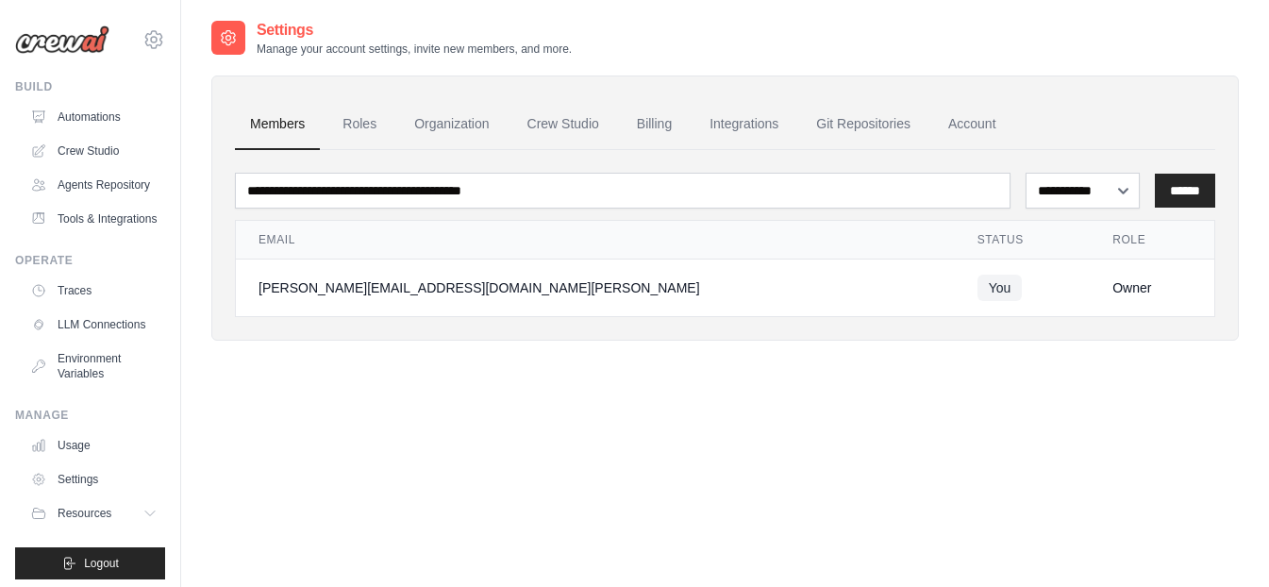
scroll to position [38, 0]
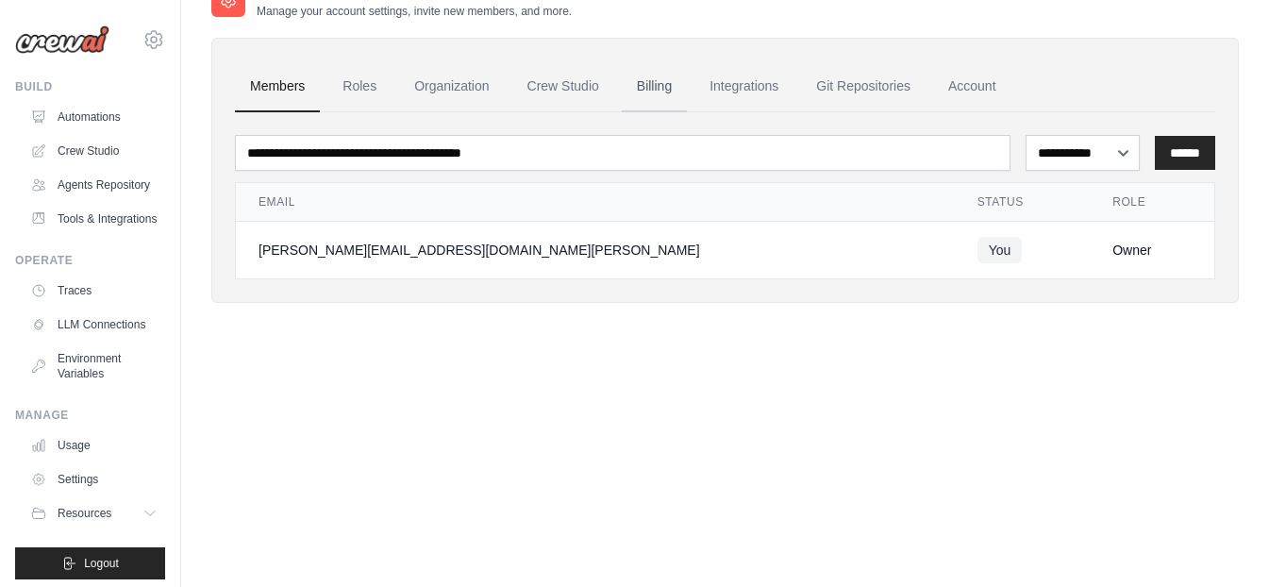
click at [658, 80] on link "Billing" at bounding box center [654, 86] width 65 height 51
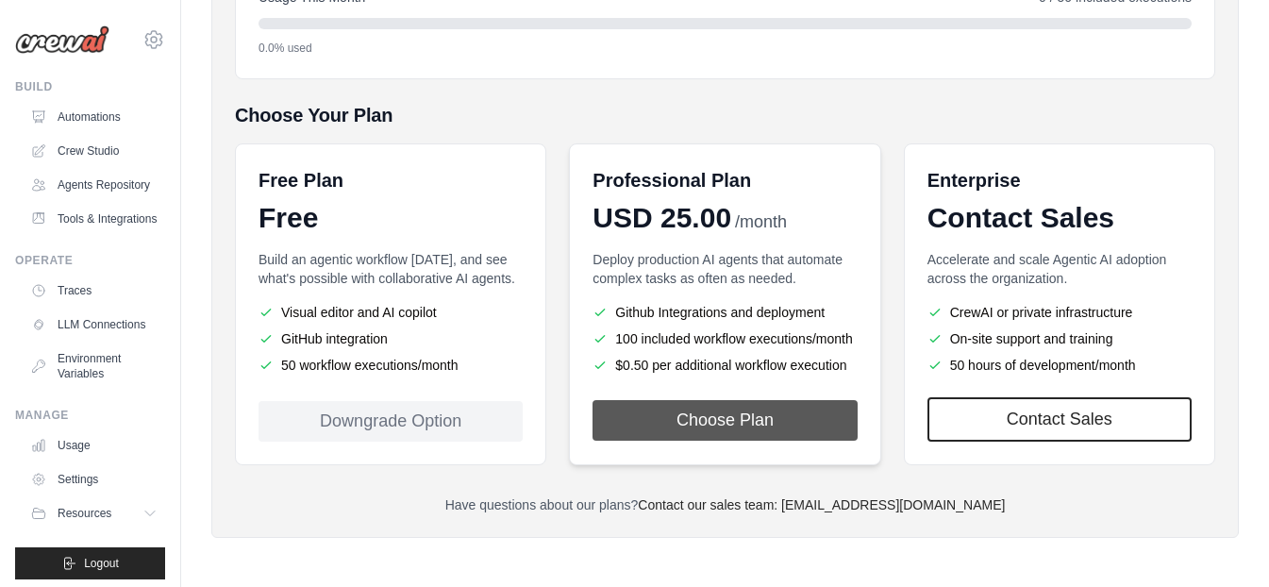
click at [706, 416] on button "Choose Plan" at bounding box center [725, 420] width 264 height 41
